Goal: Task Accomplishment & Management: Use online tool/utility

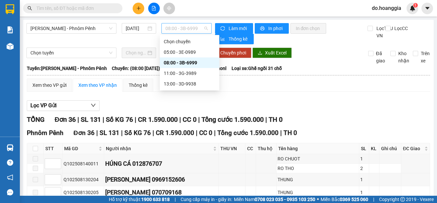
click at [177, 26] on span "08:00 - 3B-6999" at bounding box center [186, 28] width 42 height 10
click at [193, 74] on div "11:00 - 3G-3989" at bounding box center [190, 73] width 52 height 7
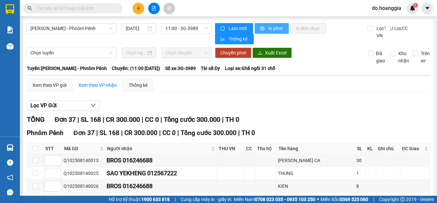
click at [269, 28] on span "In phơi" at bounding box center [275, 28] width 15 height 7
click at [180, 29] on span "11:00 - 3G-3989" at bounding box center [186, 28] width 42 height 10
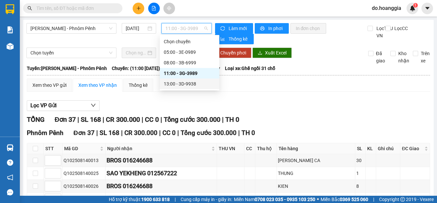
click at [189, 85] on div "13:00 - 3D-9938" at bounding box center [190, 83] width 52 height 7
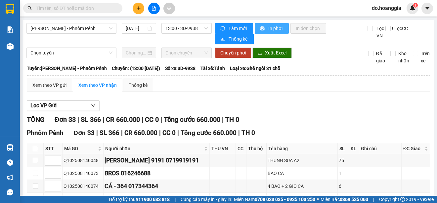
click at [277, 29] on span "In phơi" at bounding box center [275, 28] width 15 height 7
